Goal: Task Accomplishment & Management: Complete application form

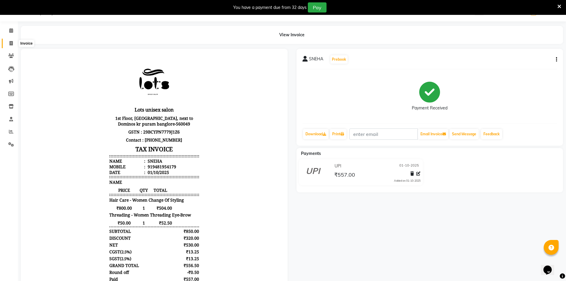
click at [11, 43] on icon at bounding box center [11, 43] width 3 height 4
select select "service"
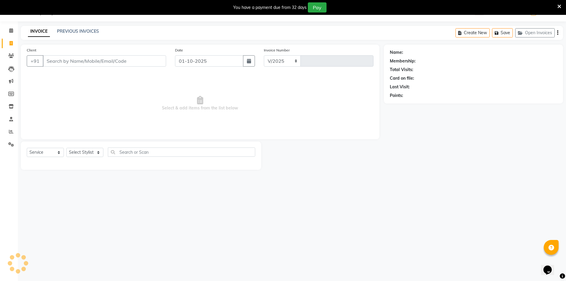
select select "7339"
type input "1351"
click at [124, 63] on input "Client" at bounding box center [104, 60] width 123 height 11
click at [89, 150] on select "Select Stylist [PERSON_NAME] [PERSON_NAME] RITHU [PERSON_NAME]" at bounding box center [84, 152] width 37 height 9
click at [66, 148] on select "Select Stylist [PERSON_NAME] [PERSON_NAME] RITHU [PERSON_NAME]" at bounding box center [84, 152] width 37 height 9
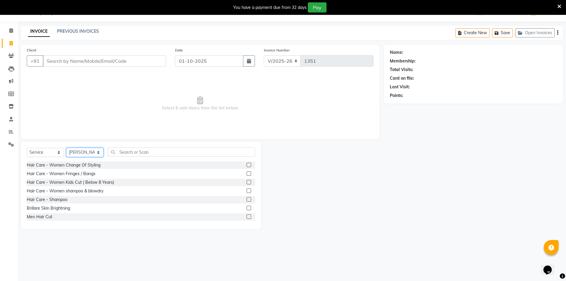
click at [84, 154] on select "Select Stylist [PERSON_NAME] [PERSON_NAME] RITHU [PERSON_NAME]" at bounding box center [84, 152] width 37 height 9
select select "66803"
click at [66, 148] on select "Select Stylist [PERSON_NAME] [PERSON_NAME] RITHU [PERSON_NAME]" at bounding box center [84, 152] width 37 height 9
click at [133, 153] on input "text" at bounding box center [181, 151] width 147 height 9
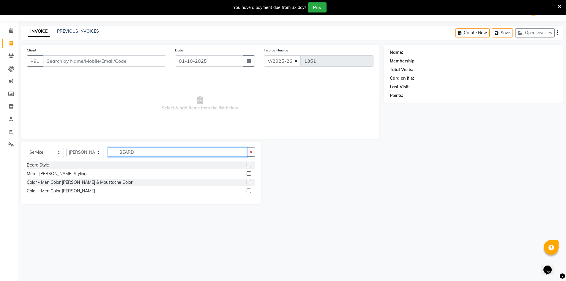
type input "BEARD"
click at [248, 165] on label at bounding box center [249, 165] width 4 height 4
click at [248, 165] on input "checkbox" at bounding box center [249, 165] width 4 height 4
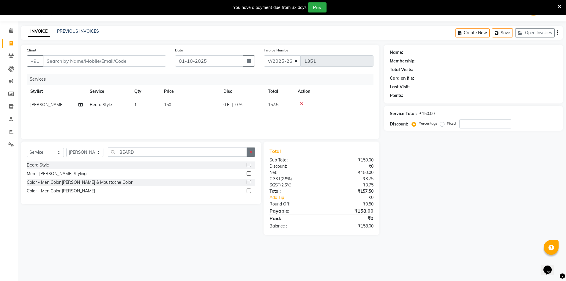
checkbox input "false"
click at [251, 150] on icon "button" at bounding box center [250, 152] width 3 height 4
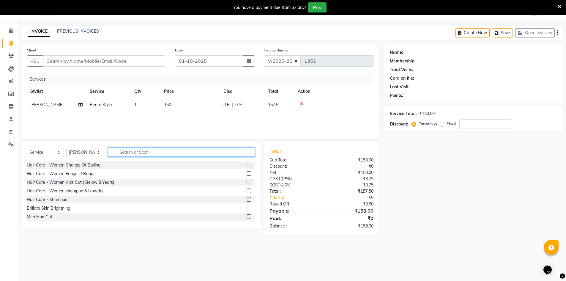
click at [179, 155] on input "text" at bounding box center [181, 151] width 147 height 9
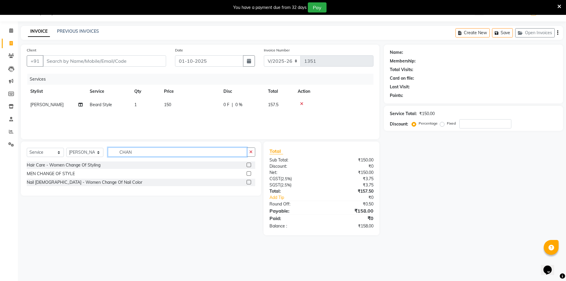
type input "CHAN"
click at [249, 165] on label at bounding box center [249, 165] width 4 height 4
click at [249, 165] on input "checkbox" at bounding box center [249, 165] width 4 height 4
checkbox input "true"
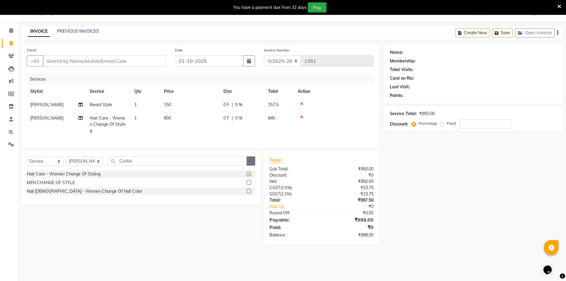
click at [249, 158] on button "button" at bounding box center [251, 160] width 9 height 9
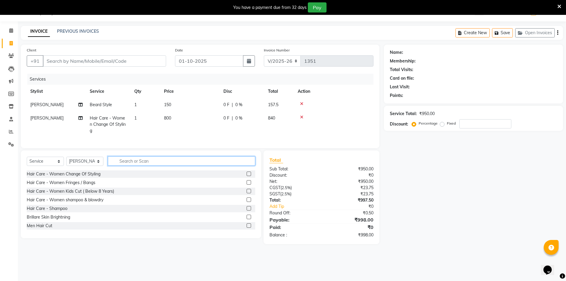
checkbox input "false"
click at [215, 159] on input "text" at bounding box center [181, 160] width 147 height 9
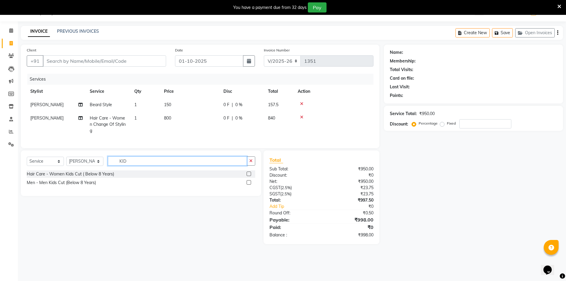
type input "KID"
click at [248, 171] on label at bounding box center [249, 173] width 4 height 4
click at [248, 172] on input "checkbox" at bounding box center [249, 174] width 4 height 4
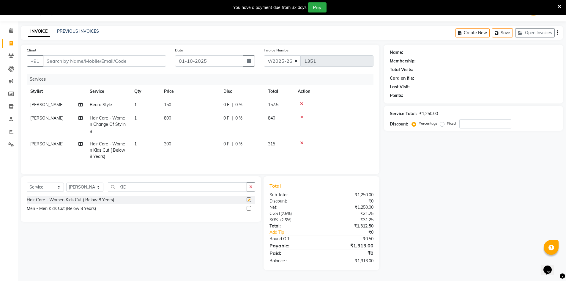
checkbox input "false"
click at [251, 185] on icon "button" at bounding box center [250, 187] width 3 height 4
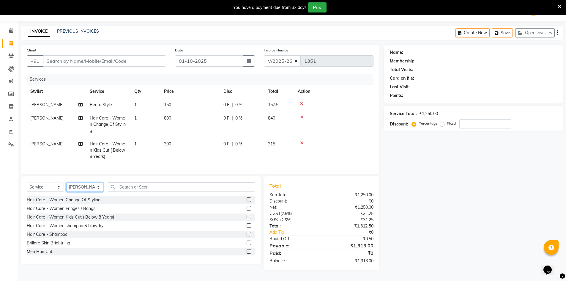
click at [98, 186] on select "Select Stylist [PERSON_NAME] [PERSON_NAME] RITHU [PERSON_NAME]" at bounding box center [84, 186] width 37 height 9
select select "83086"
click at [66, 182] on select "Select Stylist [PERSON_NAME] [PERSON_NAME] RITHU [PERSON_NAME]" at bounding box center [84, 186] width 37 height 9
click at [147, 186] on input "text" at bounding box center [181, 186] width 147 height 9
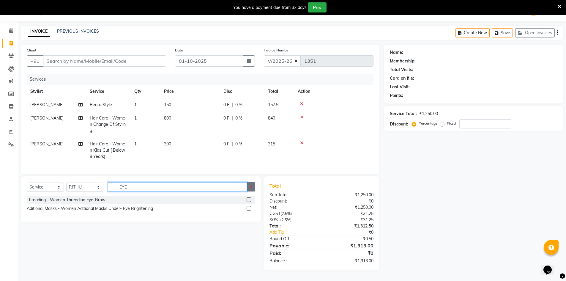
type input "EYE"
click at [253, 186] on icon "button" at bounding box center [250, 187] width 3 height 4
type input "UPPER"
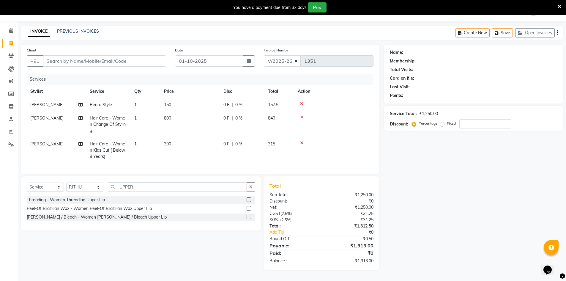
click at [250, 207] on label at bounding box center [249, 208] width 4 height 4
click at [250, 207] on input "checkbox" at bounding box center [249, 209] width 4 height 4
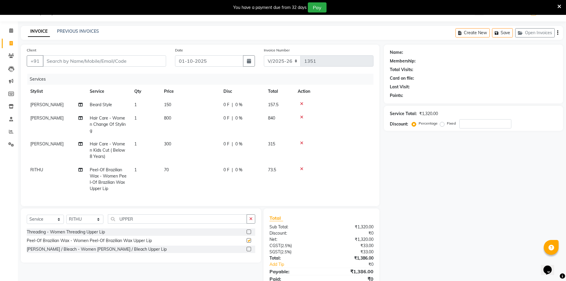
checkbox input "false"
drag, startPoint x: 253, startPoint y: 217, endPoint x: 244, endPoint y: 219, distance: 8.7
click at [252, 217] on button "button" at bounding box center [251, 218] width 9 height 9
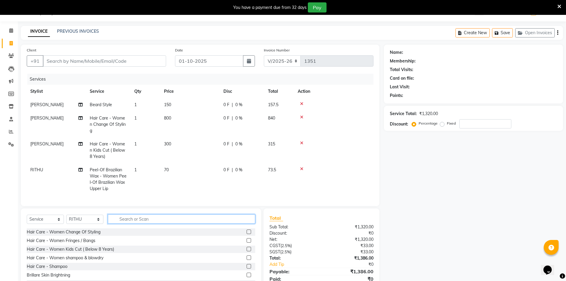
click at [122, 215] on input "text" at bounding box center [181, 218] width 147 height 9
type input "E"
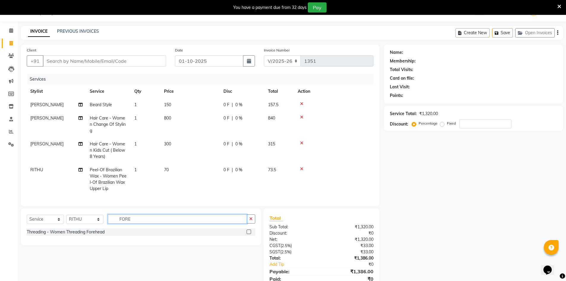
type input "FORE"
click at [248, 229] on label at bounding box center [249, 231] width 4 height 4
click at [248, 230] on input "checkbox" at bounding box center [249, 232] width 4 height 4
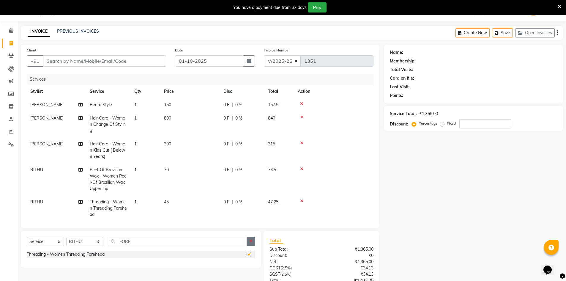
checkbox input "false"
click at [250, 243] on button "button" at bounding box center [251, 241] width 9 height 9
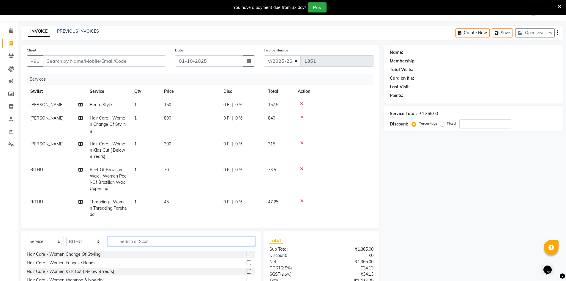
click at [226, 242] on input "text" at bounding box center [181, 241] width 147 height 9
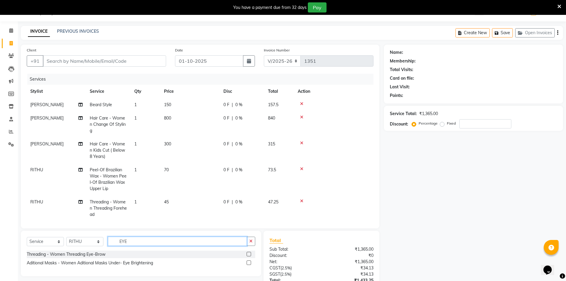
type input "EYE"
click at [249, 254] on label at bounding box center [249, 254] width 4 height 4
click at [249, 254] on input "checkbox" at bounding box center [249, 254] width 4 height 4
checkbox input "false"
click at [249, 243] on icon "button" at bounding box center [250, 241] width 3 height 4
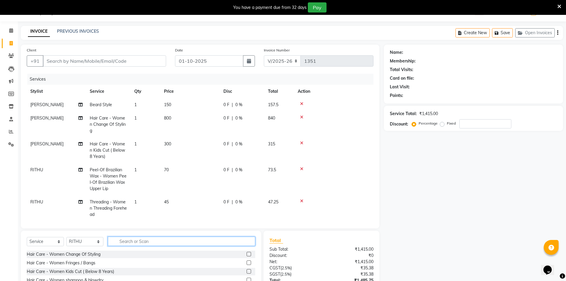
click at [221, 241] on input "text" at bounding box center [181, 241] width 147 height 9
type input "CRY"
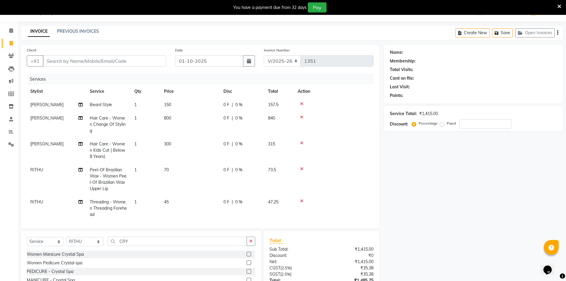
click at [249, 272] on label at bounding box center [249, 271] width 4 height 4
click at [249, 272] on input "checkbox" at bounding box center [249, 272] width 4 height 4
checkbox input "false"
click at [249, 241] on button "button" at bounding box center [251, 241] width 9 height 9
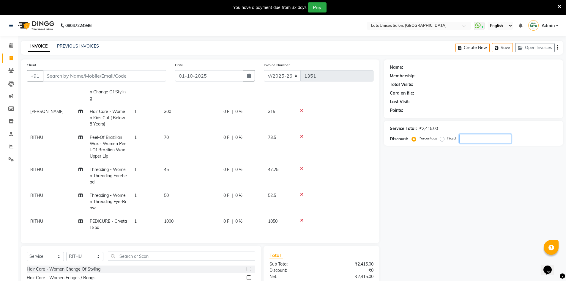
click at [465, 140] on input "number" at bounding box center [485, 138] width 52 height 9
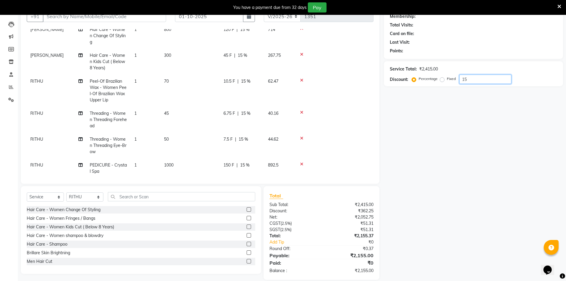
scroll to position [47, 0]
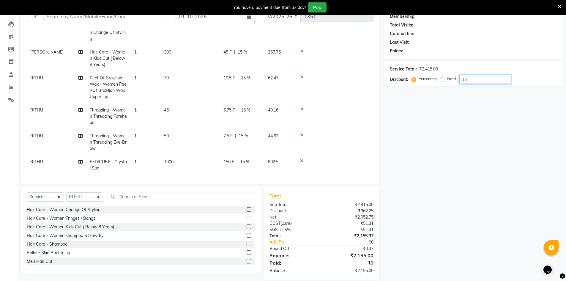
type input "15"
click at [232, 133] on span "7.5 F" at bounding box center [227, 136] width 9 height 6
select select "83086"
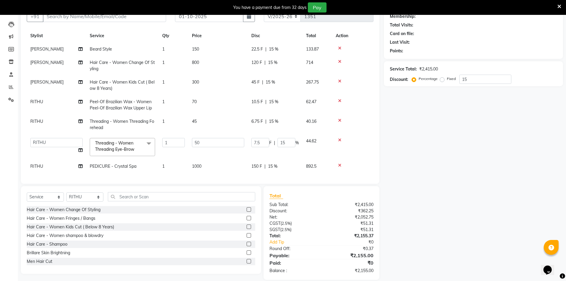
scroll to position [15, 0]
drag, startPoint x: 262, startPoint y: 138, endPoint x: 234, endPoint y: 137, distance: 28.8
click at [234, 137] on tr "[PERSON_NAME] [PERSON_NAME] RITHU [PERSON_NAME] Threading - Women Threading Eye…" at bounding box center [200, 146] width 347 height 25
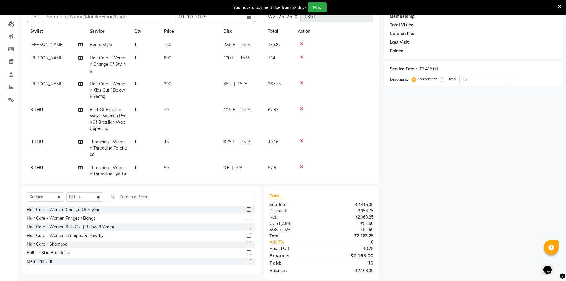
click at [461, 190] on div "Name: Membership: Total Visits: Card on file: Last Visit: Points: Service Total…" at bounding box center [476, 140] width 184 height 280
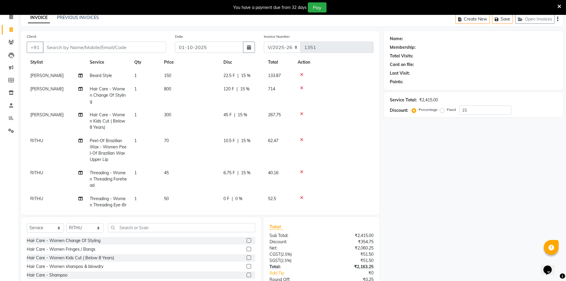
scroll to position [0, 0]
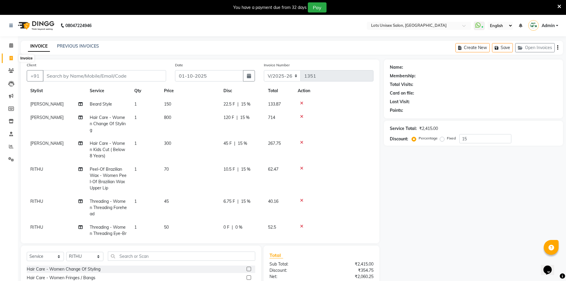
click at [10, 61] on span at bounding box center [11, 58] width 10 height 7
select select "service"
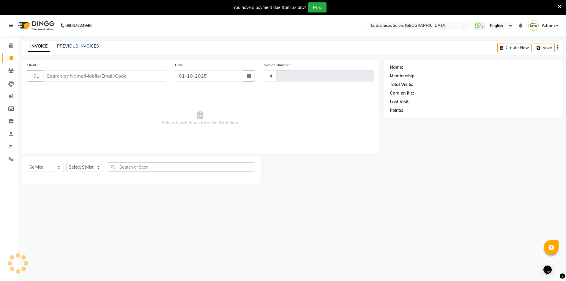
type input "1351"
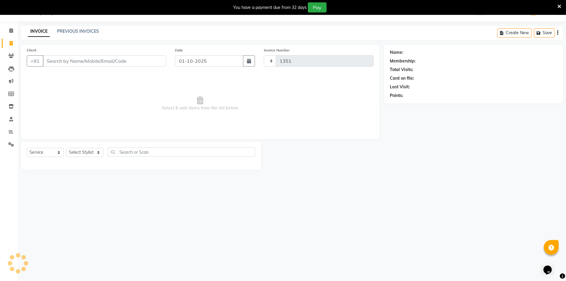
select select "7339"
click at [115, 98] on span "Select & add items from the list below" at bounding box center [200, 103] width 347 height 59
click at [558, 33] on icon "button" at bounding box center [557, 33] width 1 height 0
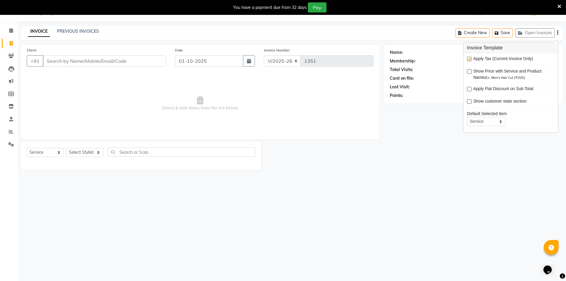
click at [436, 86] on div "Last Visit:" at bounding box center [473, 87] width 167 height 6
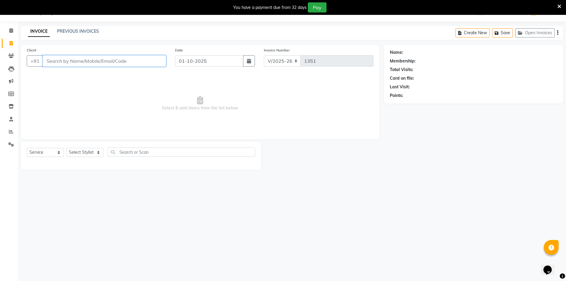
click at [78, 61] on input "Client" at bounding box center [104, 60] width 123 height 11
click at [73, 150] on select "Select Stylist [PERSON_NAME] [PERSON_NAME] RITHU [PERSON_NAME]" at bounding box center [84, 152] width 37 height 9
select select "83086"
click at [66, 148] on select "Select Stylist [PERSON_NAME] [PERSON_NAME] RITHU [PERSON_NAME]" at bounding box center [84, 152] width 37 height 9
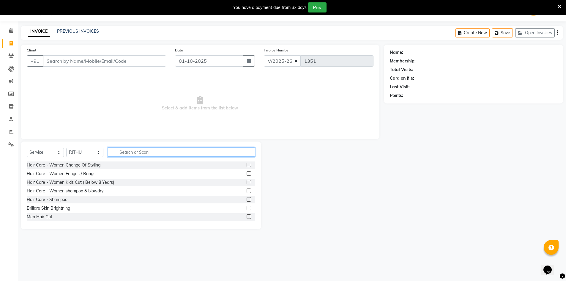
click at [150, 155] on input "text" at bounding box center [181, 151] width 147 height 9
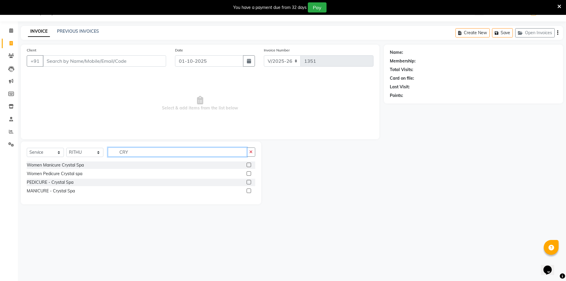
type input "CRY"
click at [248, 181] on label at bounding box center [249, 182] width 4 height 4
click at [248, 181] on input "checkbox" at bounding box center [249, 182] width 4 height 4
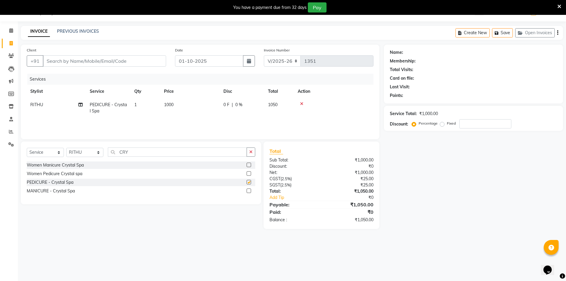
checkbox input "false"
click at [251, 154] on button "button" at bounding box center [251, 151] width 9 height 9
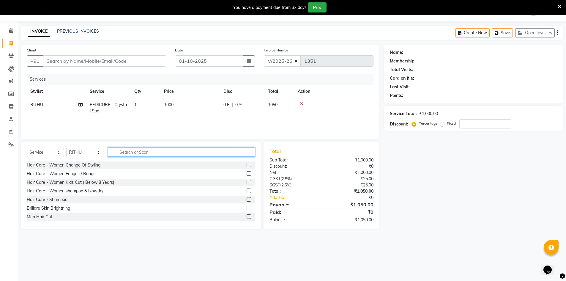
click at [217, 155] on input "text" at bounding box center [181, 151] width 147 height 9
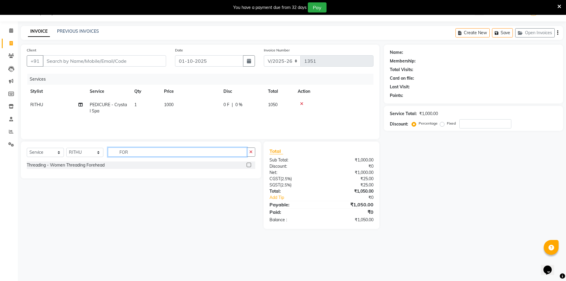
type input "FOR"
click at [251, 165] on label at bounding box center [249, 165] width 4 height 4
click at [251, 165] on input "checkbox" at bounding box center [249, 165] width 4 height 4
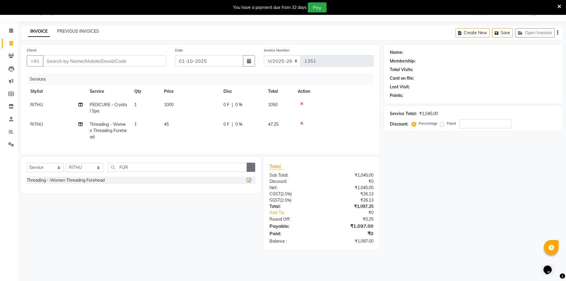
checkbox input "false"
click at [248, 172] on button "button" at bounding box center [251, 167] width 9 height 9
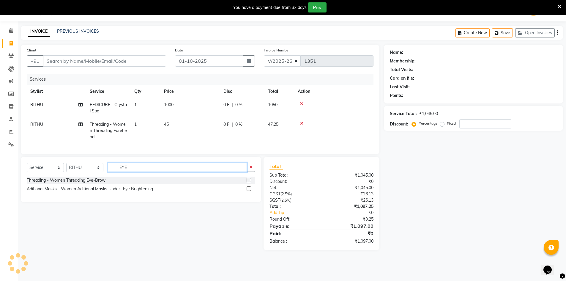
type input "EYE"
click at [249, 182] on label at bounding box center [249, 180] width 4 height 4
click at [249, 182] on input "checkbox" at bounding box center [249, 180] width 4 height 4
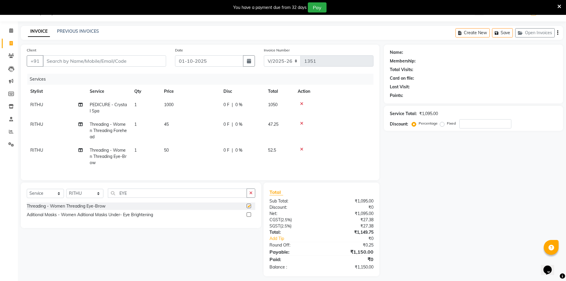
checkbox input "false"
click at [250, 195] on icon "button" at bounding box center [250, 193] width 3 height 4
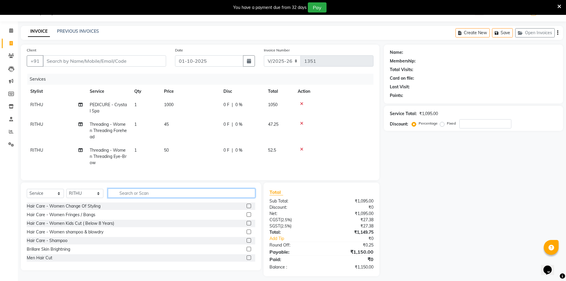
click at [230, 196] on input "text" at bounding box center [181, 192] width 147 height 9
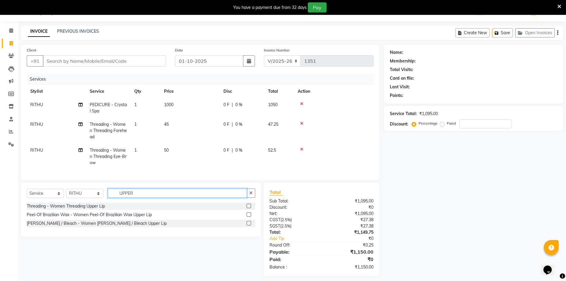
type input "UPPER"
click at [250, 217] on label at bounding box center [249, 214] width 4 height 4
click at [250, 217] on input "checkbox" at bounding box center [249, 215] width 4 height 4
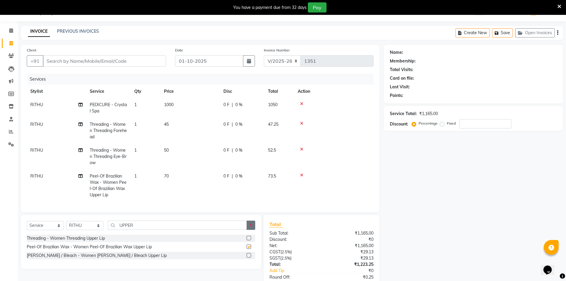
checkbox input "false"
click at [250, 230] on button "button" at bounding box center [251, 225] width 9 height 9
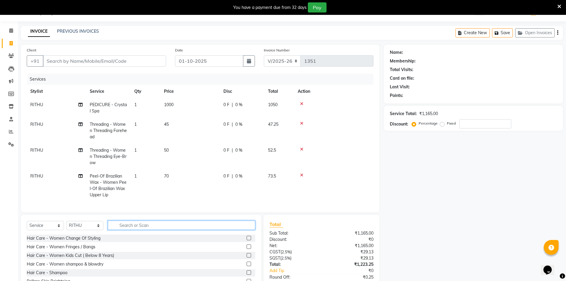
click at [151, 227] on input "text" at bounding box center [181, 225] width 147 height 9
click at [100, 230] on select "Select Stylist [PERSON_NAME] [PERSON_NAME] RITHU [PERSON_NAME]" at bounding box center [84, 225] width 37 height 9
select select "66803"
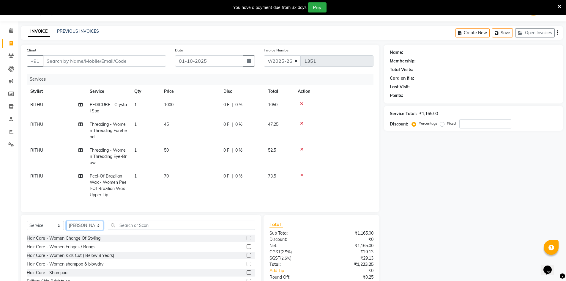
click at [66, 225] on select "Select Stylist [PERSON_NAME] [PERSON_NAME] RITHU [PERSON_NAME]" at bounding box center [84, 225] width 37 height 9
click at [142, 230] on input "text" at bounding box center [181, 225] width 147 height 9
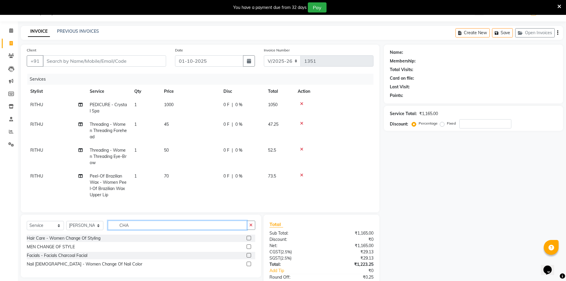
type input "CHA"
click at [250, 240] on label at bounding box center [249, 238] width 4 height 4
click at [250, 240] on input "checkbox" at bounding box center [249, 238] width 4 height 4
checkbox input "true"
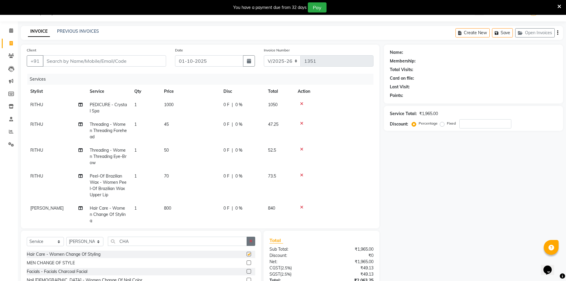
click at [250, 240] on icon "button" at bounding box center [250, 241] width 3 height 4
checkbox input "false"
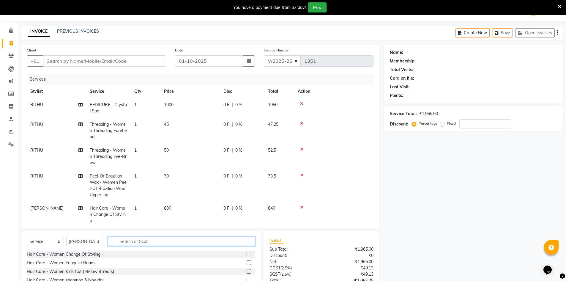
click at [241, 242] on input "text" at bounding box center [181, 241] width 147 height 9
type input "KID"
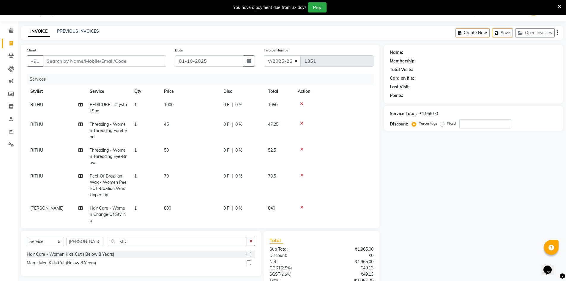
click at [250, 255] on label at bounding box center [249, 254] width 4 height 4
click at [250, 255] on input "checkbox" at bounding box center [249, 254] width 4 height 4
checkbox input "false"
click at [250, 242] on icon "button" at bounding box center [250, 241] width 3 height 4
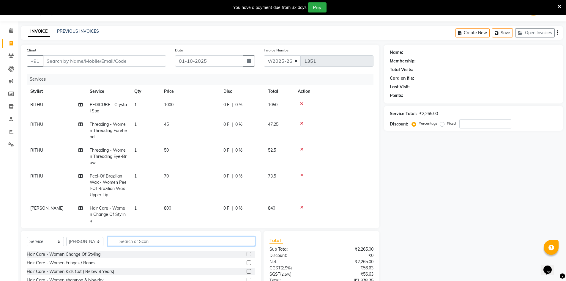
click at [134, 243] on input "text" at bounding box center [181, 241] width 147 height 9
type input "BEARD"
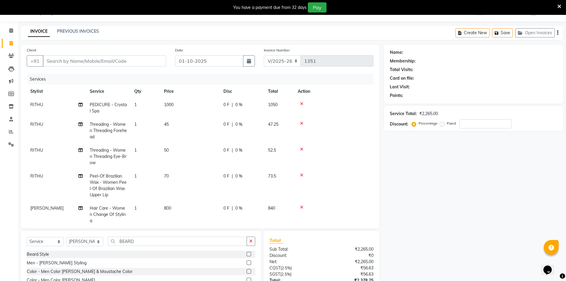
click at [250, 263] on label at bounding box center [249, 262] width 4 height 4
click at [250, 263] on input "checkbox" at bounding box center [249, 263] width 4 height 4
checkbox input "false"
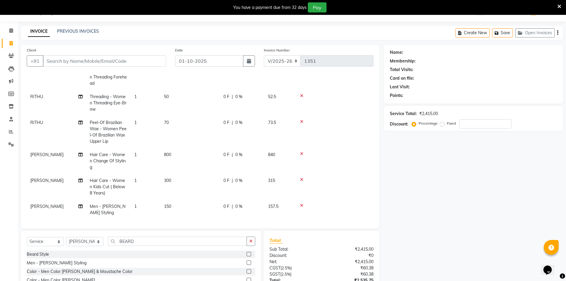
scroll to position [0, 0]
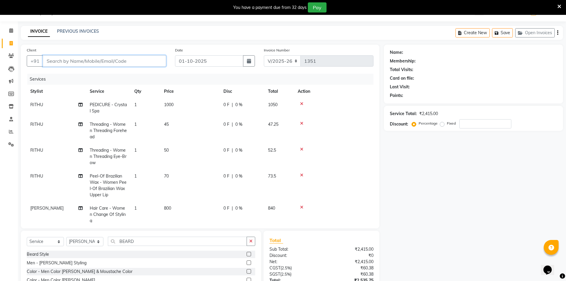
click at [78, 58] on input "Client" at bounding box center [104, 60] width 123 height 11
type input "9"
type input "0"
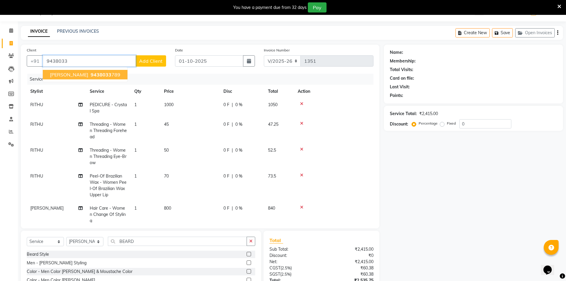
click at [94, 76] on ngb-highlight "9438033 789" at bounding box center [104, 75] width 31 height 6
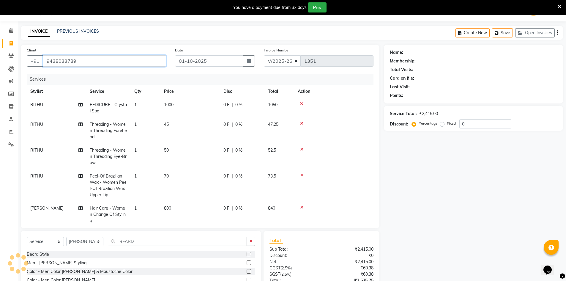
type input "9438033789"
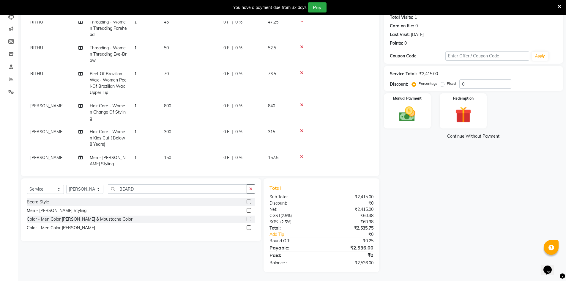
scroll to position [53, 0]
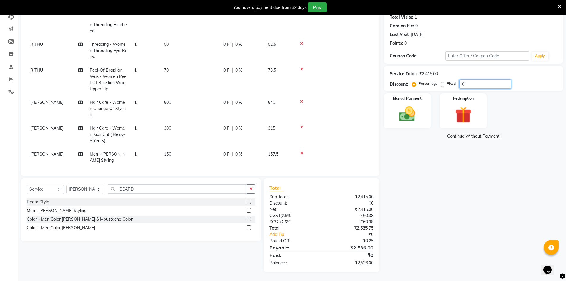
click at [468, 83] on input "0" at bounding box center [485, 83] width 52 height 9
click at [469, 84] on input "number" at bounding box center [485, 83] width 52 height 9
type input "15"
click at [58, 189] on select "Select Service Product Membership Package Voucher Prepaid Gift Card" at bounding box center [45, 189] width 37 height 9
click at [27, 185] on select "Select Service Product Membership Package Voucher Prepaid Gift Card" at bounding box center [45, 189] width 37 height 9
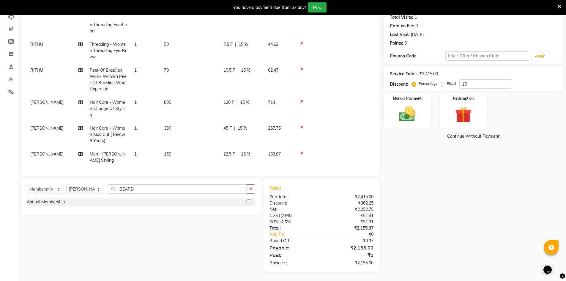
click at [249, 201] on label at bounding box center [249, 201] width 4 height 4
click at [249, 201] on input "checkbox" at bounding box center [249, 202] width 4 height 4
select select "select"
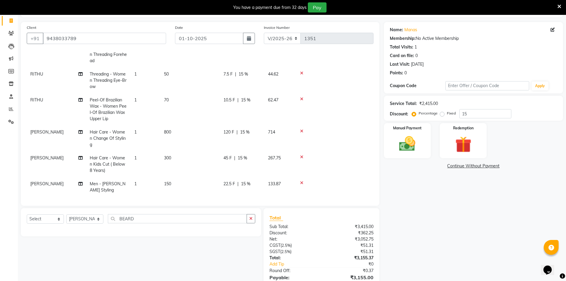
scroll to position [96, 0]
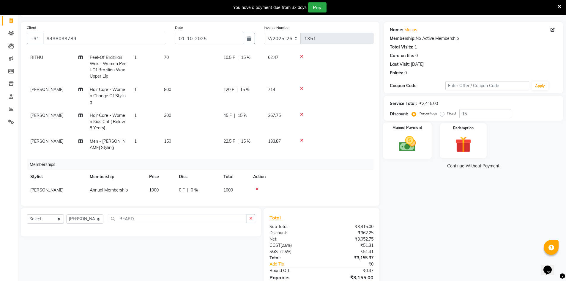
click at [396, 147] on img at bounding box center [407, 143] width 27 height 19
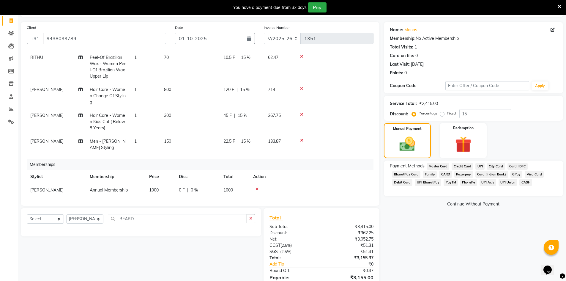
click at [478, 166] on span "UPI" at bounding box center [480, 166] width 9 height 7
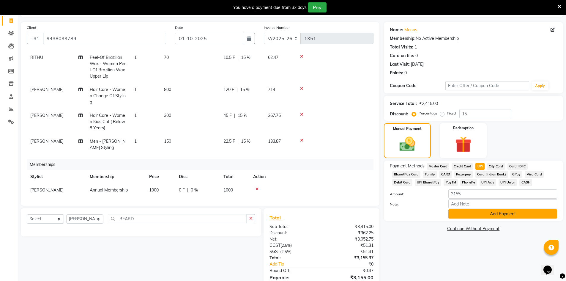
click at [479, 215] on button "Add Payment" at bounding box center [502, 213] width 109 height 9
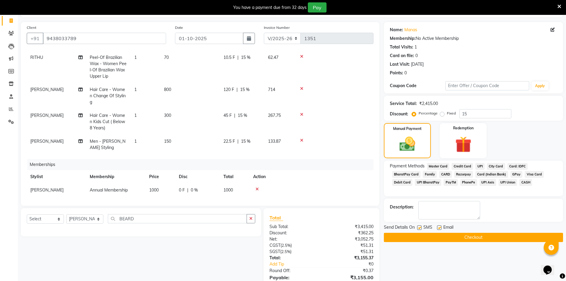
click at [459, 242] on button "Checkout" at bounding box center [473, 237] width 179 height 9
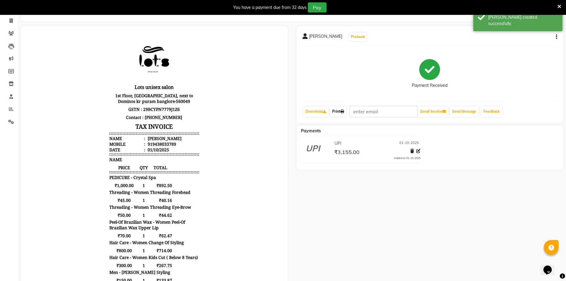
click at [335, 113] on link "Print" at bounding box center [338, 111] width 17 height 10
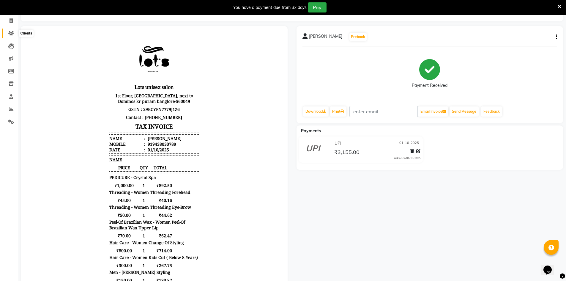
click at [13, 34] on icon at bounding box center [11, 33] width 6 height 4
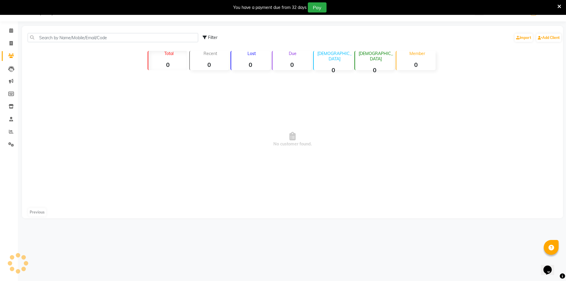
scroll to position [15, 0]
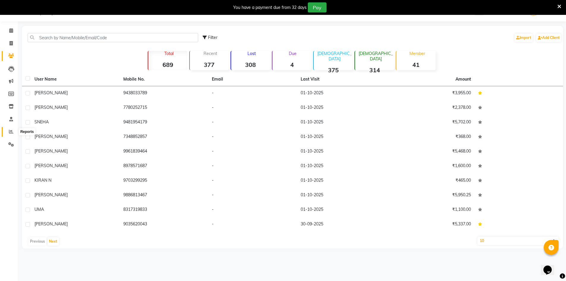
click at [11, 133] on icon at bounding box center [11, 131] width 4 height 4
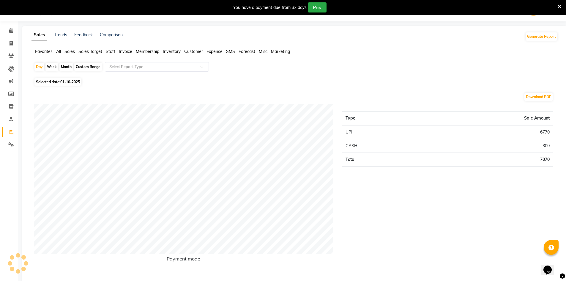
click at [62, 81] on span "01-10-2025" at bounding box center [70, 82] width 20 height 4
select select "10"
select select "2025"
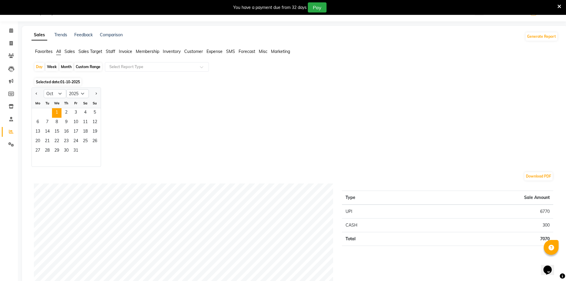
click at [90, 65] on div "Custom Range" at bounding box center [88, 67] width 28 height 8
select select "10"
select select "2025"
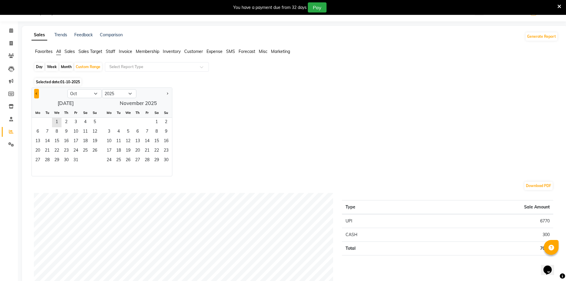
click at [37, 96] on button "Previous month" at bounding box center [36, 94] width 5 height 10
click at [36, 94] on span "Previous month" at bounding box center [37, 93] width 2 height 2
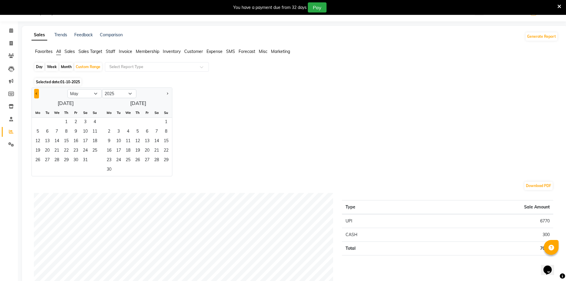
click at [36, 94] on span "Previous month" at bounding box center [37, 93] width 2 height 2
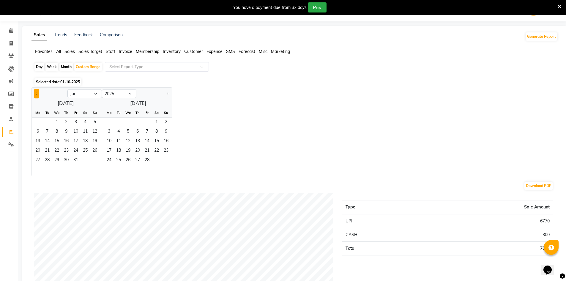
select select "12"
select select "2024"
click at [36, 94] on span "Previous month" at bounding box center [37, 93] width 2 height 2
click at [37, 94] on button "Previous month" at bounding box center [36, 94] width 5 height 10
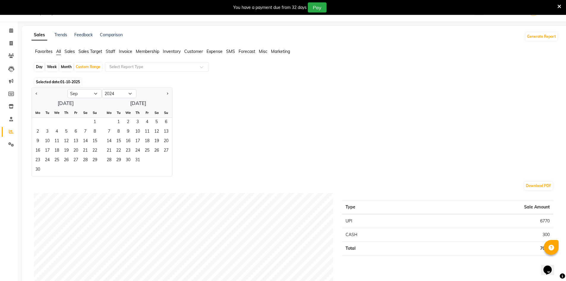
click at [170, 92] on div at bounding box center [154, 94] width 36 height 10
click at [165, 93] on button "Next month" at bounding box center [167, 94] width 5 height 10
click at [168, 92] on button "Next month" at bounding box center [167, 94] width 5 height 10
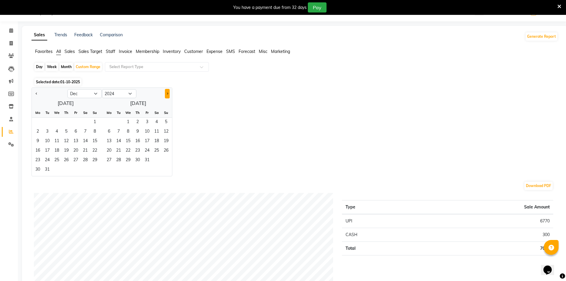
select select "1"
select select "2025"
click at [56, 120] on span "1" at bounding box center [57, 123] width 10 height 10
click at [57, 121] on span "1" at bounding box center [57, 123] width 10 height 10
click at [168, 93] on span "Next month" at bounding box center [167, 93] width 2 height 2
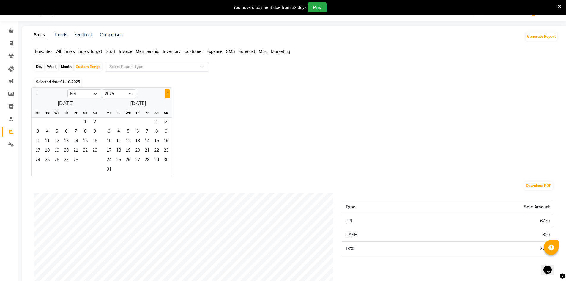
click at [168, 93] on span "Next month" at bounding box center [167, 93] width 2 height 2
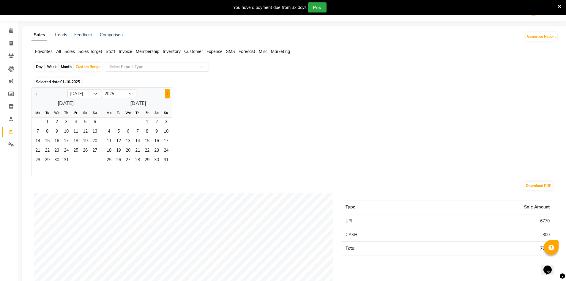
click at [168, 93] on span "Next month" at bounding box center [167, 93] width 2 height 2
select select "9"
click at [128, 123] on span "1" at bounding box center [128, 123] width 10 height 10
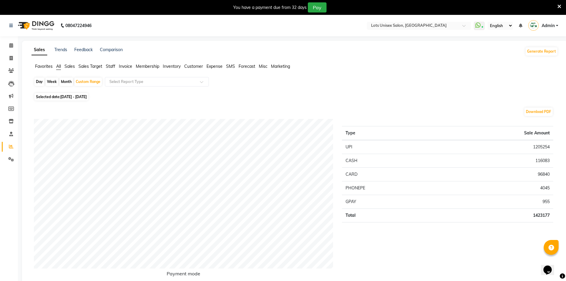
click at [148, 65] on span "Membership" at bounding box center [147, 66] width 23 height 5
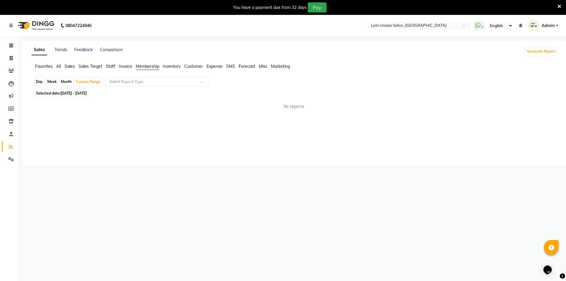
click at [153, 64] on span "Membership" at bounding box center [147, 66] width 23 height 5
click at [152, 64] on span "Membership" at bounding box center [147, 66] width 23 height 5
click at [80, 66] on span "Sales Target" at bounding box center [90, 66] width 24 height 5
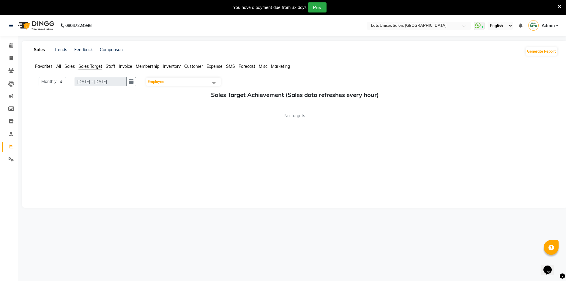
click at [144, 67] on span "Membership" at bounding box center [147, 66] width 23 height 5
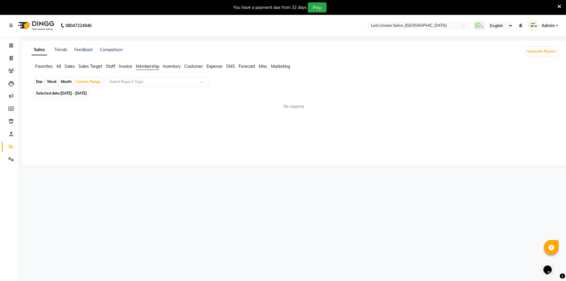
click at [144, 67] on span "Membership" at bounding box center [147, 66] width 23 height 5
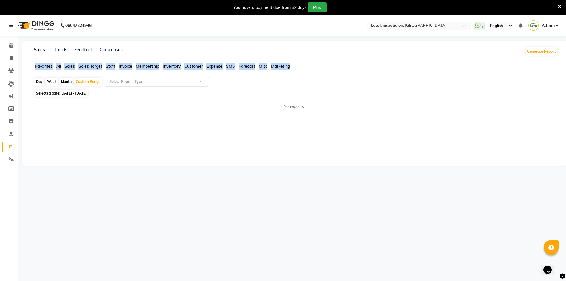
click at [144, 67] on span "Membership" at bounding box center [147, 66] width 23 height 5
click at [48, 67] on span "Favorites" at bounding box center [44, 66] width 18 height 5
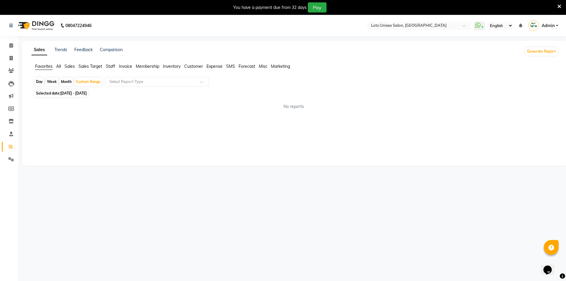
click at [81, 66] on span "Sales Target" at bounding box center [90, 66] width 24 height 5
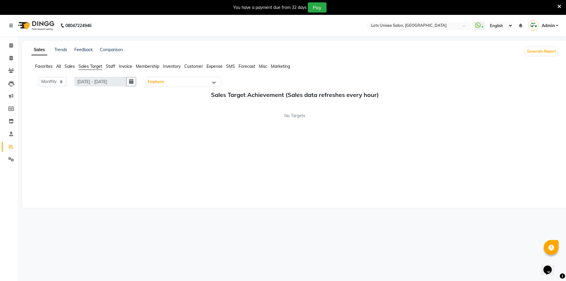
click at [111, 67] on span "Staff" at bounding box center [111, 66] width 10 height 5
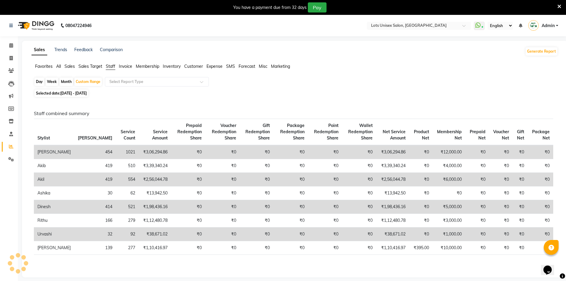
click at [130, 67] on span "Invoice" at bounding box center [125, 66] width 13 height 5
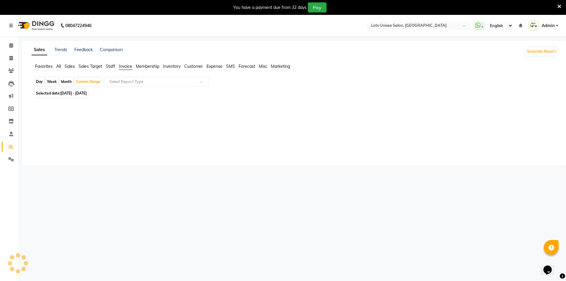
click at [147, 67] on span "Membership" at bounding box center [147, 66] width 23 height 5
click at [59, 68] on span "All" at bounding box center [58, 66] width 5 height 5
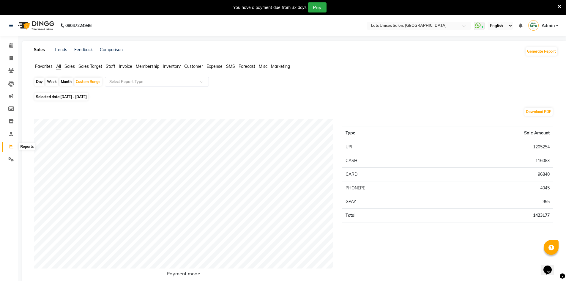
click at [10, 147] on icon at bounding box center [11, 146] width 4 height 4
click at [38, 83] on div "Day" at bounding box center [39, 82] width 10 height 8
select select "2025"
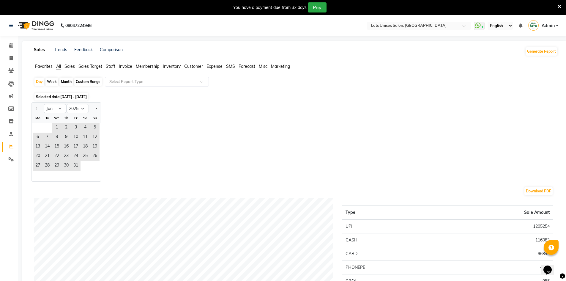
click at [199, 127] on div "Jan Feb Mar Apr May Jun [DATE] Aug Sep Oct Nov [DATE] 2016 2017 2018 2019 2020 …" at bounding box center [295, 141] width 527 height 79
click at [12, 148] on icon at bounding box center [11, 146] width 4 height 4
click at [11, 60] on icon at bounding box center [11, 58] width 3 height 4
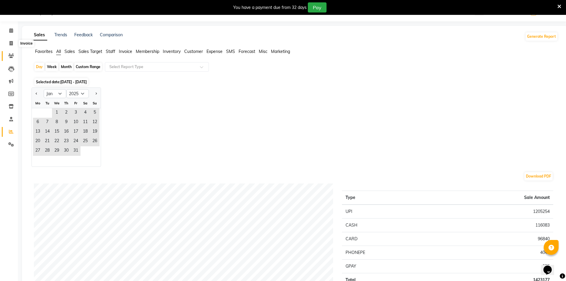
select select "service"
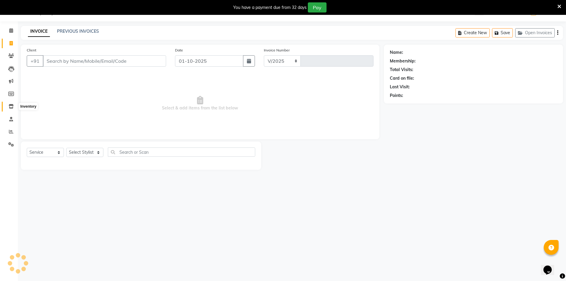
select select "7339"
type input "1353"
click at [9, 131] on icon at bounding box center [11, 131] width 4 height 4
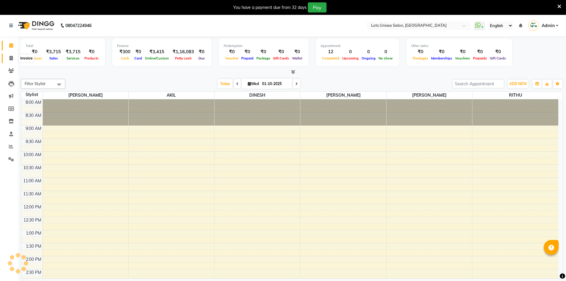
click at [12, 58] on icon at bounding box center [11, 58] width 3 height 4
select select "7339"
select select "service"
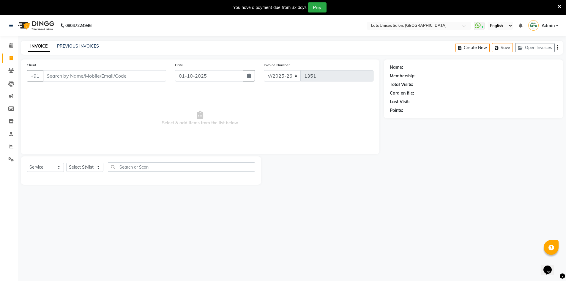
click at [72, 79] on input "Client" at bounding box center [104, 75] width 123 height 11
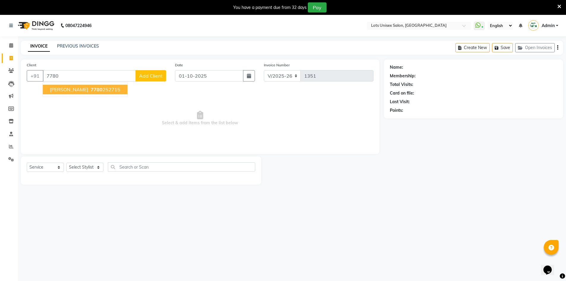
click at [91, 87] on span "7780" at bounding box center [97, 89] width 12 height 6
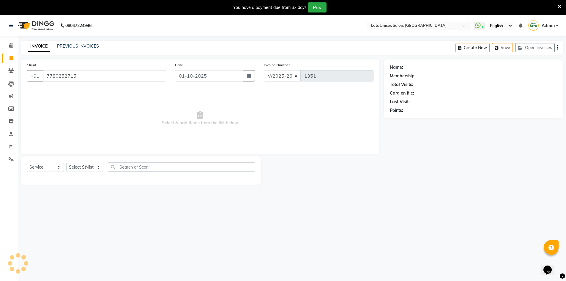
type input "7780252715"
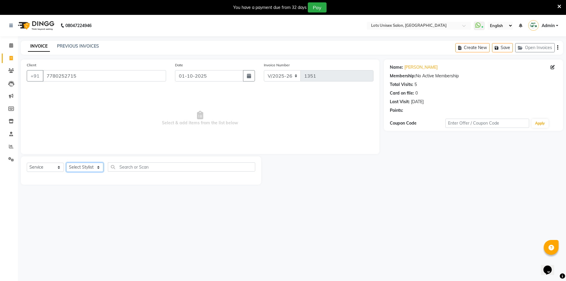
click at [89, 166] on select "Select Stylist [PERSON_NAME] [PERSON_NAME] RITHU [PERSON_NAME]" at bounding box center [84, 167] width 37 height 9
select select "66803"
click at [66, 163] on select "Select Stylist [PERSON_NAME] [PERSON_NAME] RITHU [PERSON_NAME]" at bounding box center [84, 167] width 37 height 9
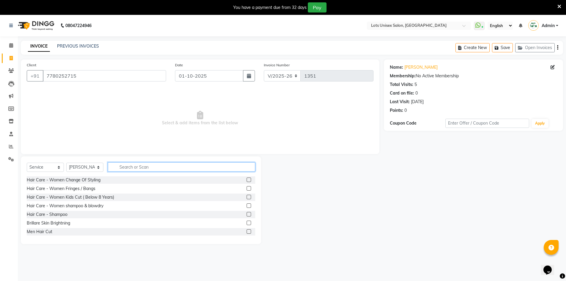
click at [128, 169] on input "text" at bounding box center [181, 166] width 147 height 9
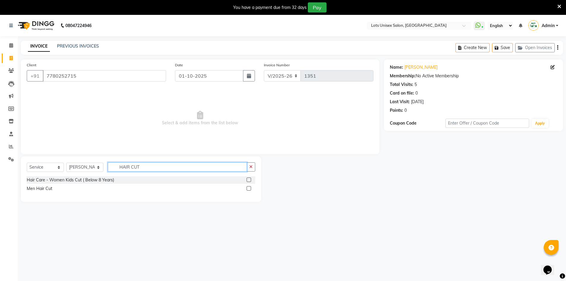
type input "HAIR CUT"
click at [249, 188] on label at bounding box center [249, 188] width 4 height 4
click at [249, 188] on input "checkbox" at bounding box center [249, 189] width 4 height 4
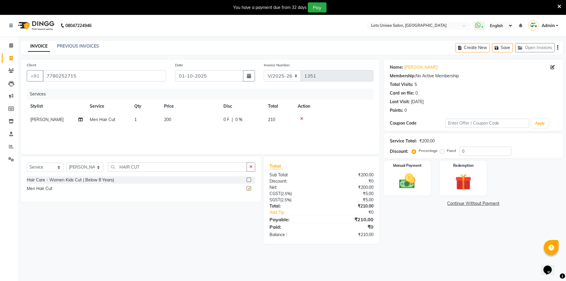
checkbox input "false"
drag, startPoint x: 442, startPoint y: 152, endPoint x: 455, endPoint y: 153, distance: 12.5
click at [445, 153] on div "Fixed" at bounding box center [448, 150] width 15 height 7
click at [472, 153] on input "0" at bounding box center [485, 151] width 52 height 9
type input "10"
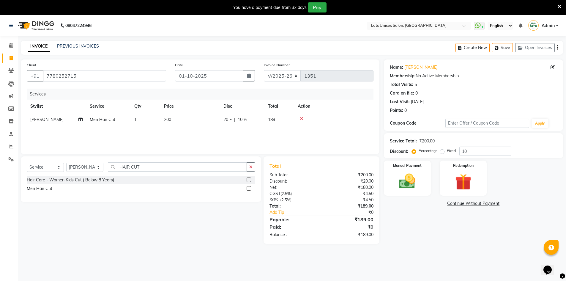
click at [447, 151] on label "Fixed" at bounding box center [451, 150] width 9 height 5
click at [441, 151] on input "Fixed" at bounding box center [443, 151] width 4 height 4
radio input "true"
click at [416, 185] on img at bounding box center [407, 180] width 27 height 19
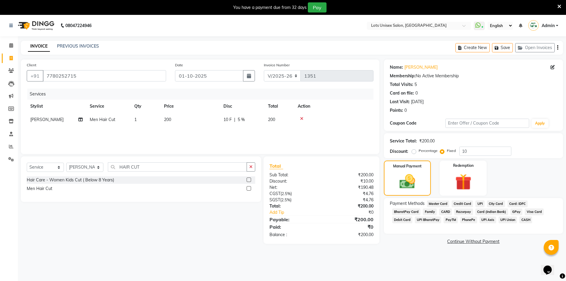
click at [481, 203] on span "UPI" at bounding box center [480, 203] width 9 height 7
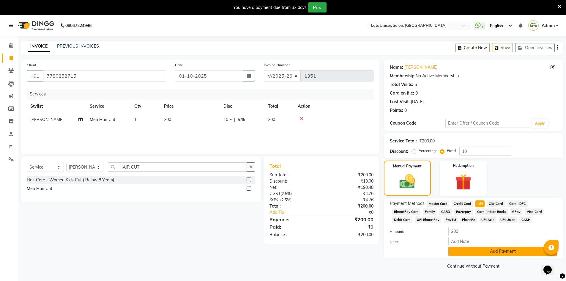
click at [479, 256] on button "Add Payment" at bounding box center [502, 251] width 109 height 9
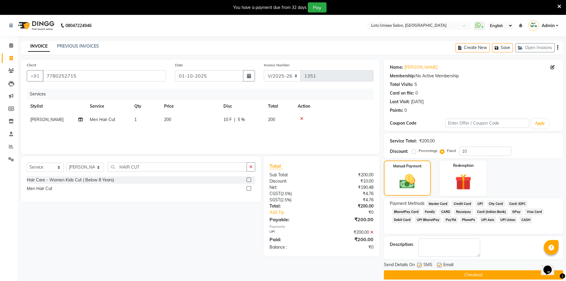
click at [454, 275] on button "Checkout" at bounding box center [473, 274] width 179 height 9
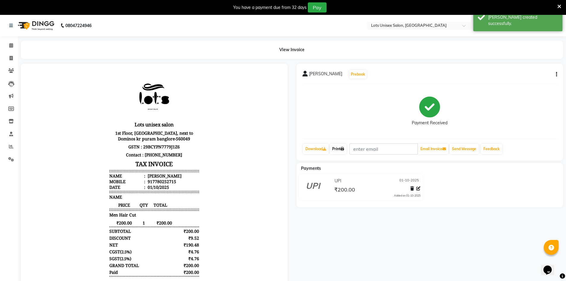
click at [342, 149] on link "Print" at bounding box center [338, 149] width 17 height 10
